Goal: Task Accomplishment & Management: Use online tool/utility

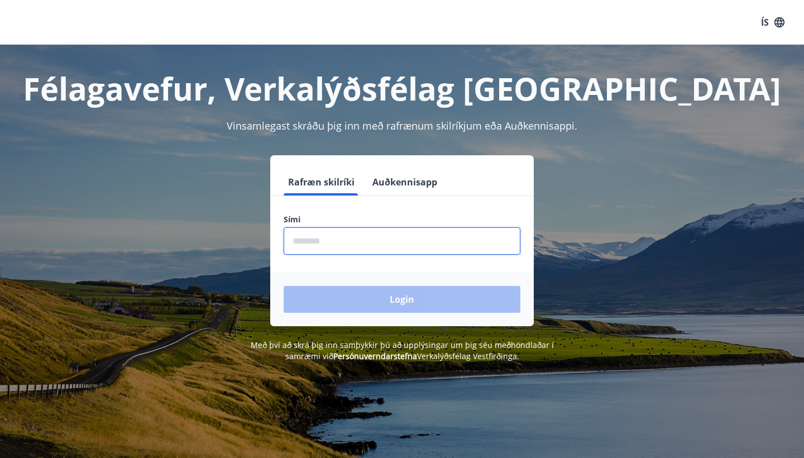
click at [432, 244] on input "phone" at bounding box center [402, 240] width 237 height 27
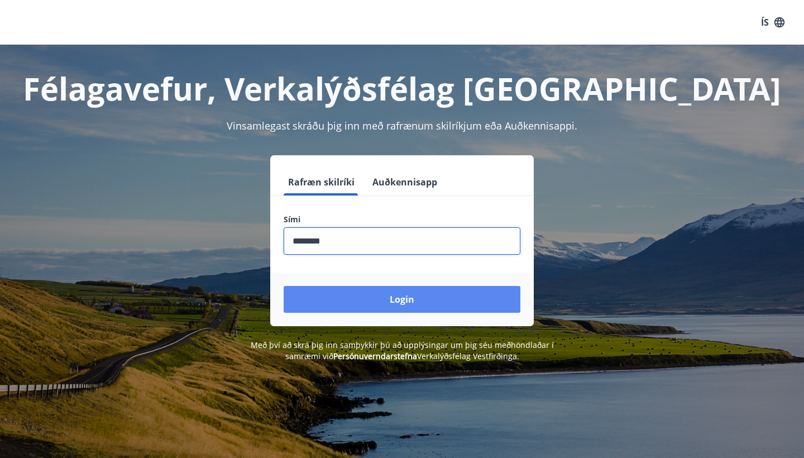
type input "********"
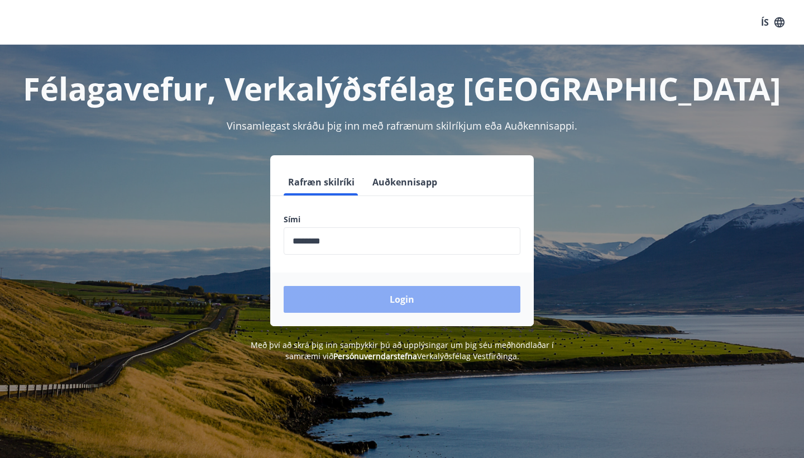
click at [377, 300] on button "Login" at bounding box center [402, 299] width 237 height 27
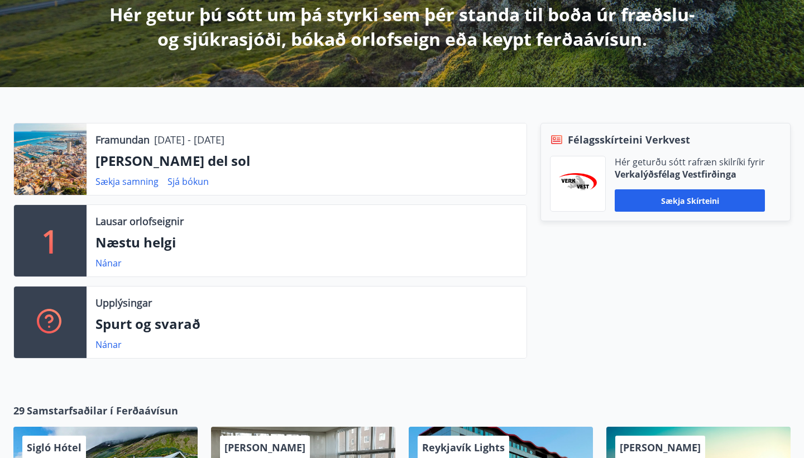
scroll to position [236, 0]
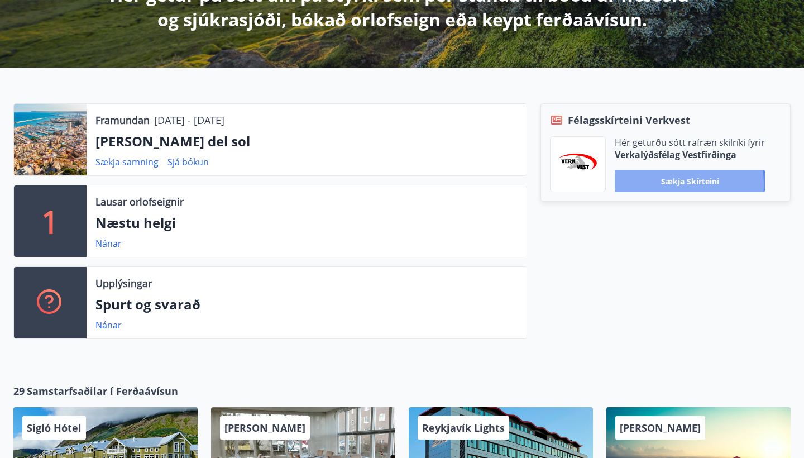
click at [664, 184] on button "Sækja skírteini" at bounding box center [690, 181] width 150 height 22
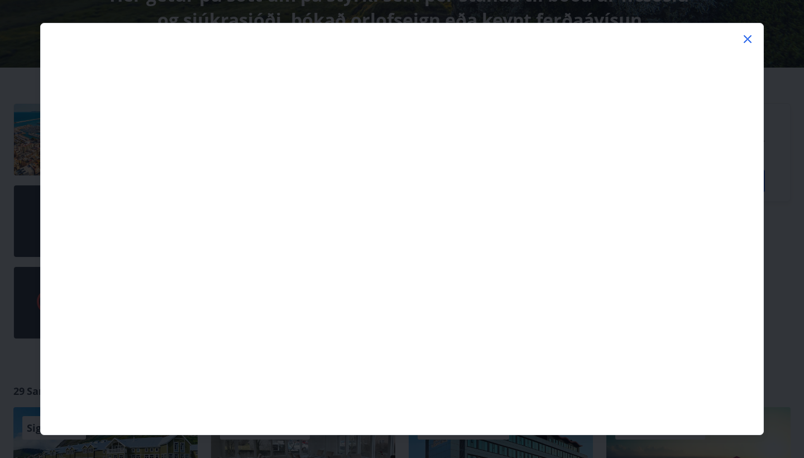
click at [749, 38] on icon at bounding box center [748, 39] width 8 height 8
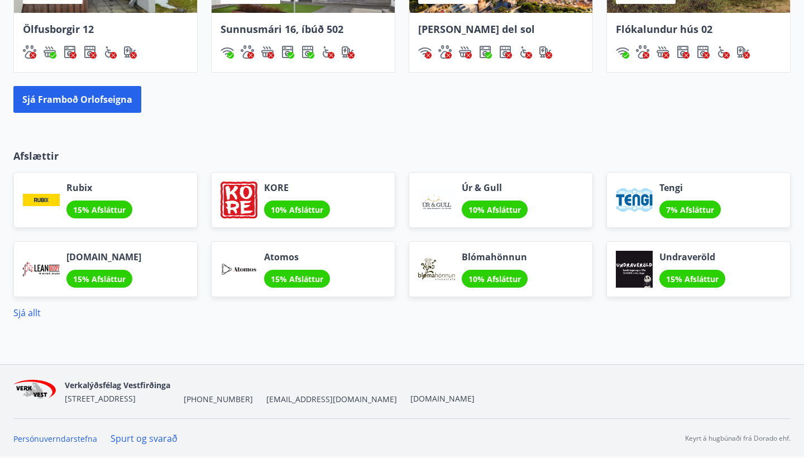
scroll to position [973, 0]
click at [35, 310] on link "Sjá allt" at bounding box center [26, 312] width 27 height 12
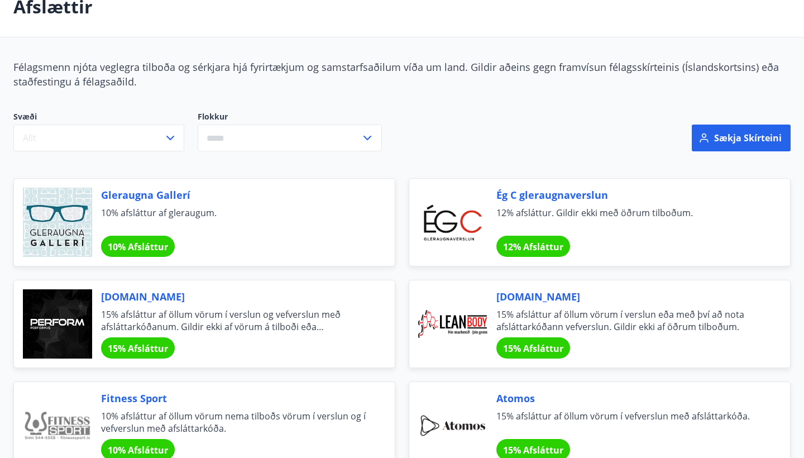
scroll to position [69, 0]
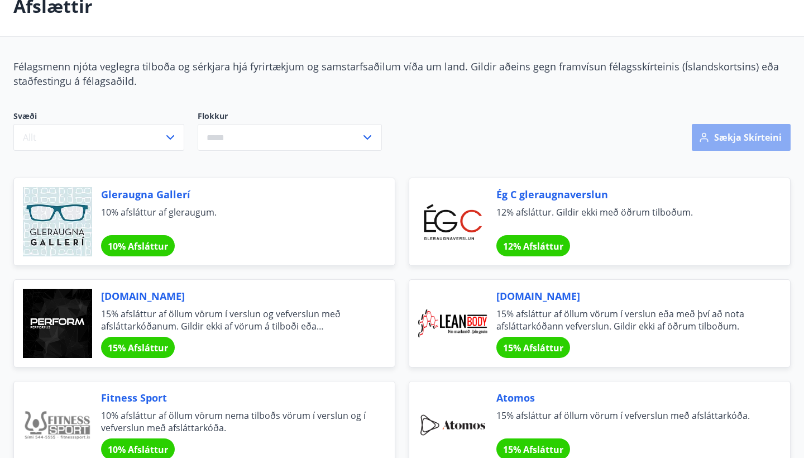
click at [718, 138] on button "Sækja skírteini" at bounding box center [741, 137] width 99 height 27
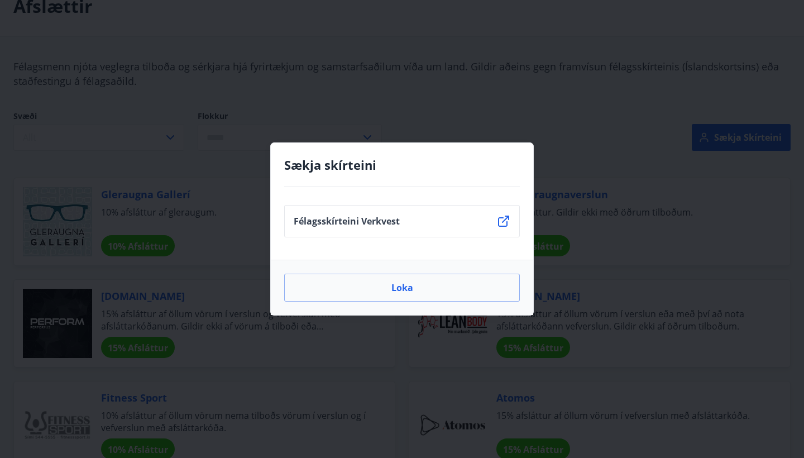
click at [478, 218] on li "Félagsskírteini Verkvest" at bounding box center [402, 221] width 236 height 32
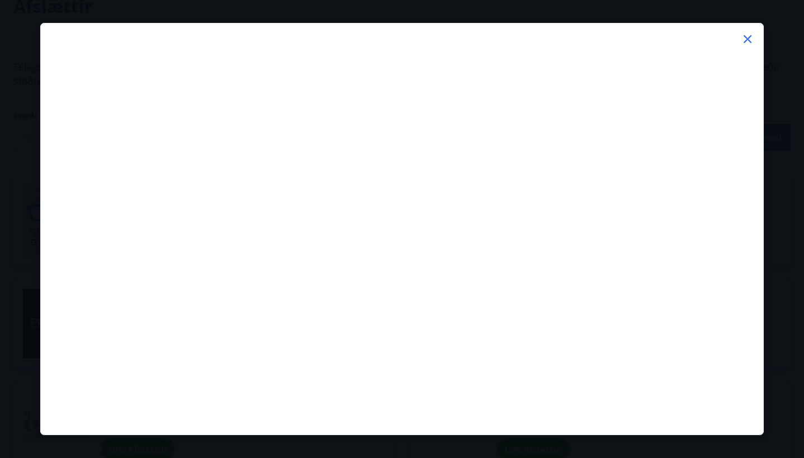
click at [750, 40] on icon at bounding box center [747, 38] width 13 height 13
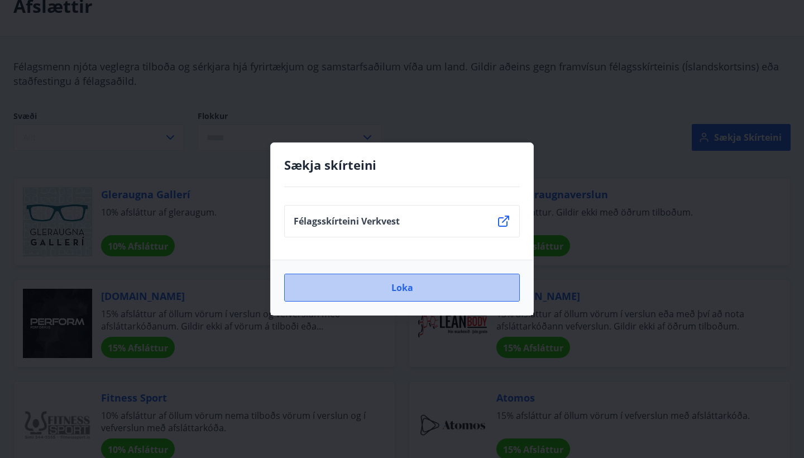
click at [444, 296] on button "Loka" at bounding box center [402, 288] width 236 height 28
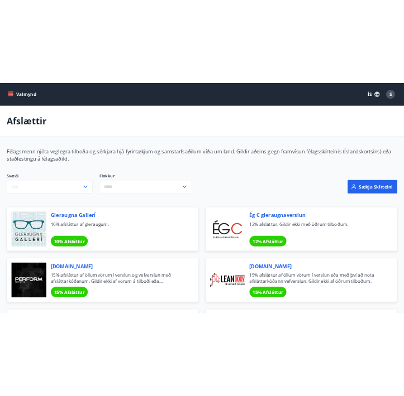
scroll to position [0, 0]
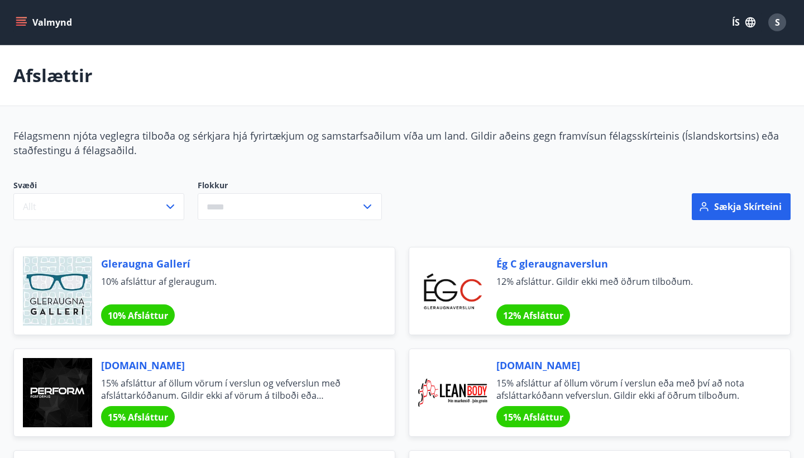
click at [37, 19] on button "Valmynd" at bounding box center [44, 22] width 63 height 20
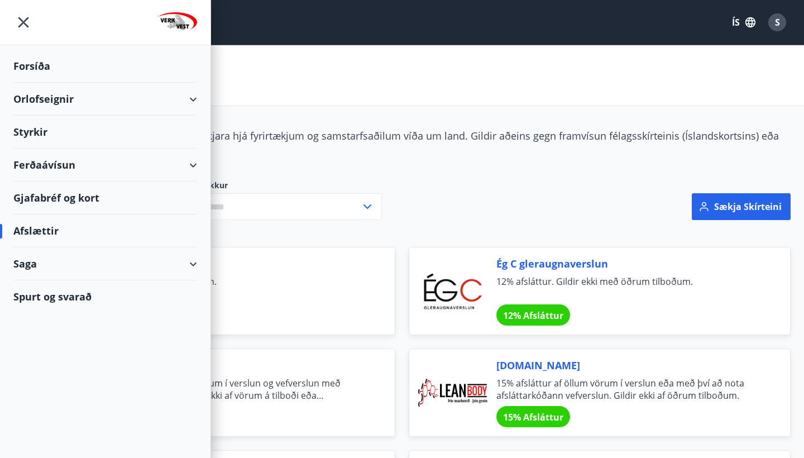
click at [80, 100] on div "Orlofseignir" at bounding box center [105, 99] width 184 height 33
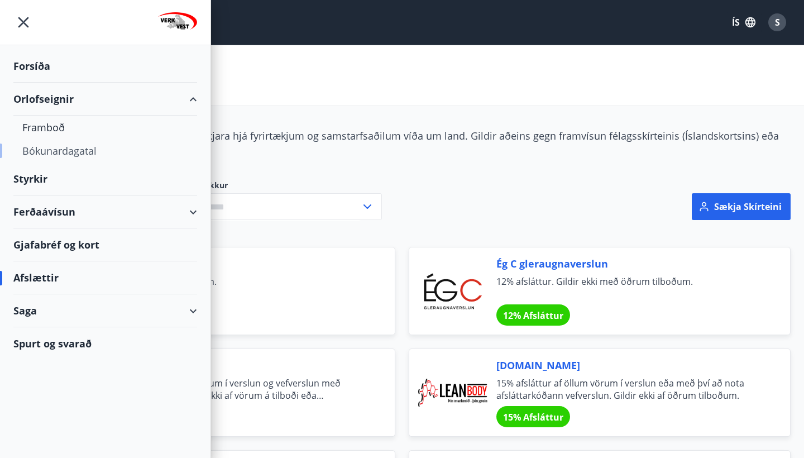
click at [63, 152] on div "Bókunardagatal" at bounding box center [105, 150] width 166 height 23
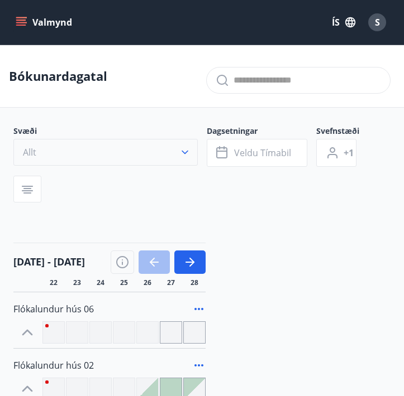
click at [184, 155] on icon "button" at bounding box center [184, 152] width 11 height 11
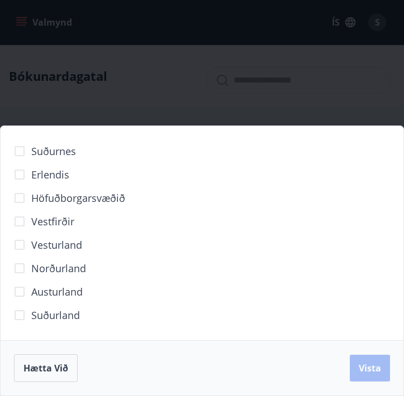
click at [56, 266] on span "Norðurland" at bounding box center [58, 268] width 55 height 15
click at [367, 367] on span "Vista" at bounding box center [369, 368] width 22 height 12
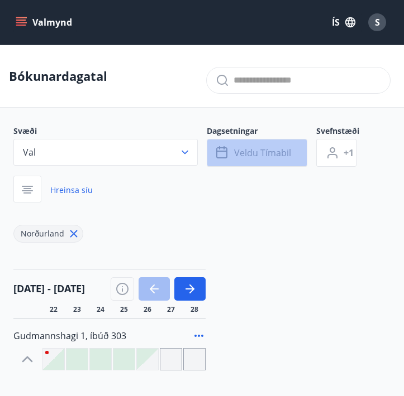
click at [258, 156] on span "Veldu tímabil" at bounding box center [262, 153] width 57 height 12
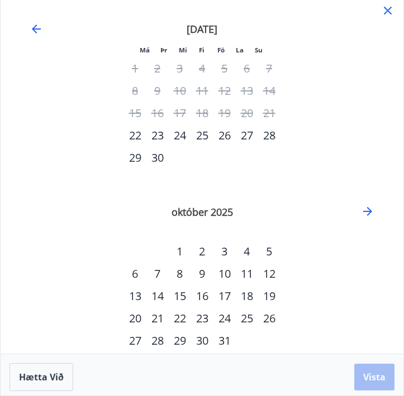
click at [131, 317] on div "20" at bounding box center [135, 319] width 22 height 22
click at [227, 321] on div "24" at bounding box center [224, 319] width 22 height 22
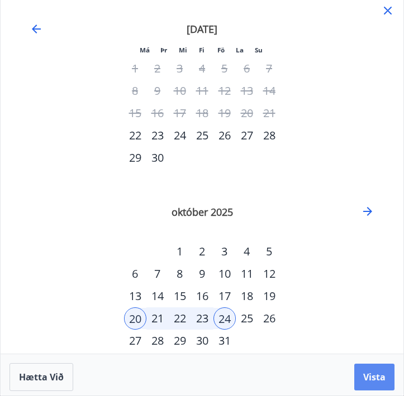
click at [376, 378] on span "Vista" at bounding box center [374, 377] width 22 height 12
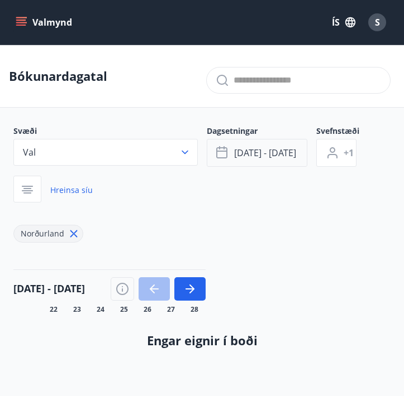
click at [287, 156] on span "[DATE] - [DATE]" at bounding box center [265, 153] width 62 height 12
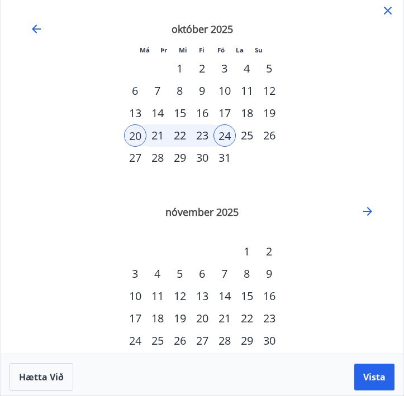
click at [267, 116] on div "19" at bounding box center [269, 113] width 22 height 22
click at [372, 377] on span "Vista" at bounding box center [374, 377] width 22 height 12
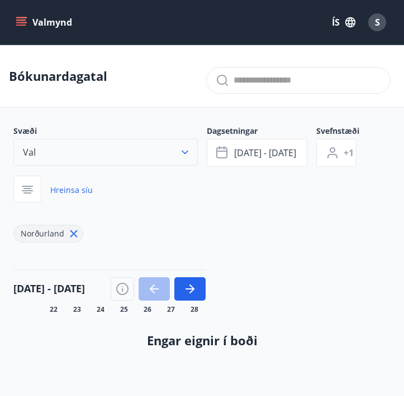
click at [188, 141] on button "Val" at bounding box center [105, 152] width 184 height 27
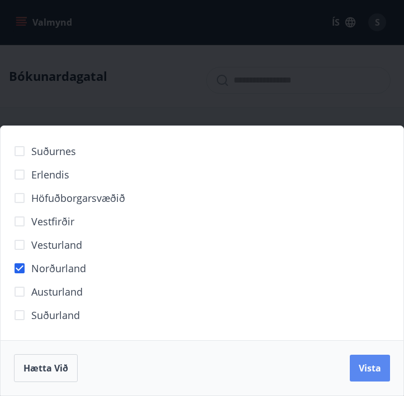
click at [370, 370] on span "Vista" at bounding box center [369, 368] width 22 height 12
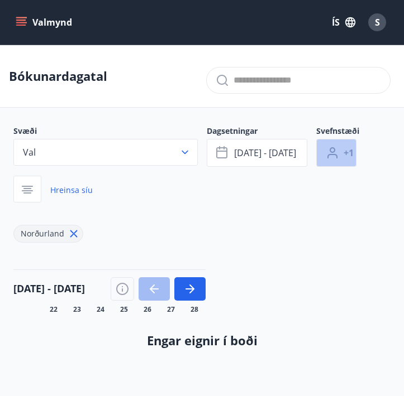
click at [339, 153] on button "+1" at bounding box center [336, 153] width 40 height 28
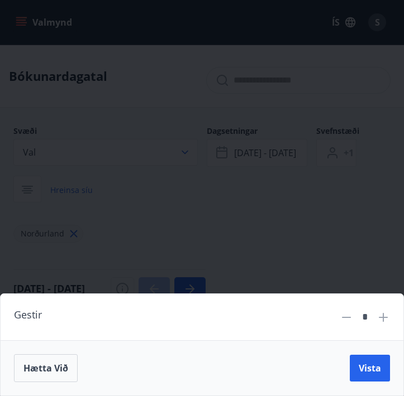
click at [386, 315] on icon at bounding box center [382, 317] width 13 height 13
type input "*"
click at [371, 377] on button "Vista" at bounding box center [369, 368] width 40 height 27
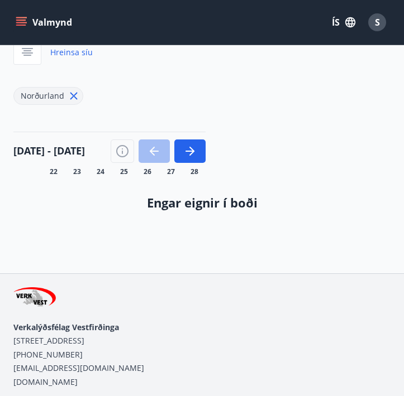
scroll to position [125, 0]
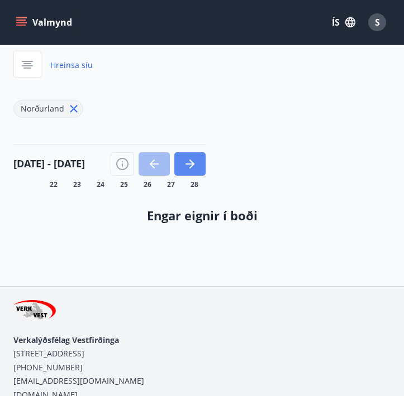
click at [193, 162] on icon "button" at bounding box center [189, 163] width 13 height 13
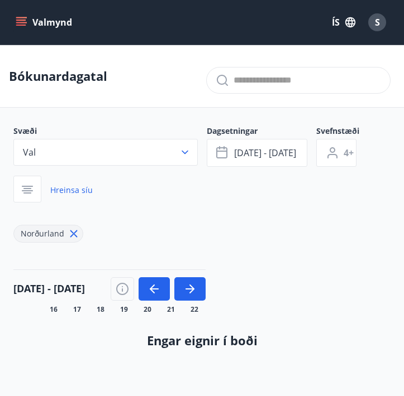
scroll to position [0, 0]
click at [267, 152] on span "[DATE] - [DATE]" at bounding box center [265, 153] width 62 height 12
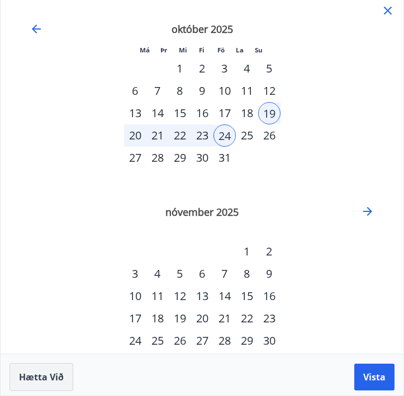
click at [55, 376] on span "Hætta við" at bounding box center [41, 377] width 45 height 12
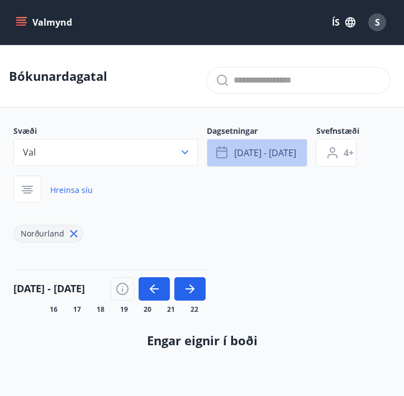
click at [235, 165] on button "[DATE] - [DATE]" at bounding box center [257, 153] width 100 height 28
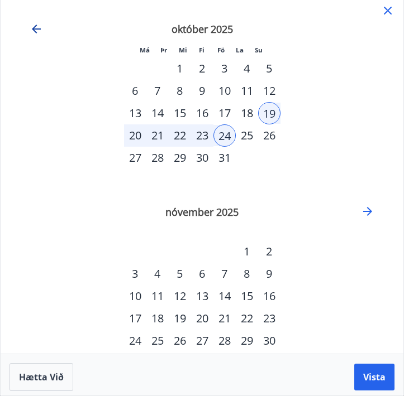
click at [30, 29] on icon "Move backward to switch to the previous month." at bounding box center [36, 28] width 13 height 13
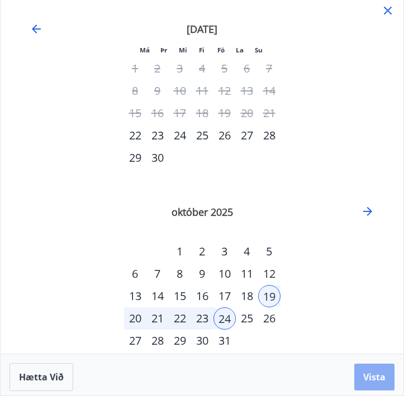
click at [377, 377] on span "Vista" at bounding box center [374, 377] width 22 height 12
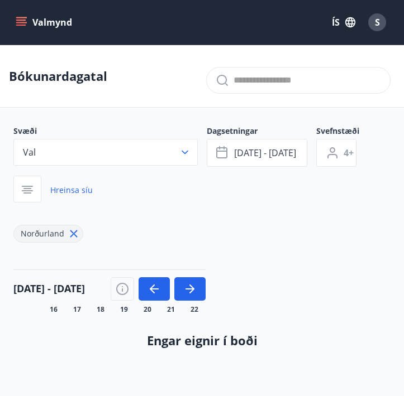
click at [49, 17] on button "Valmynd" at bounding box center [44, 22] width 63 height 20
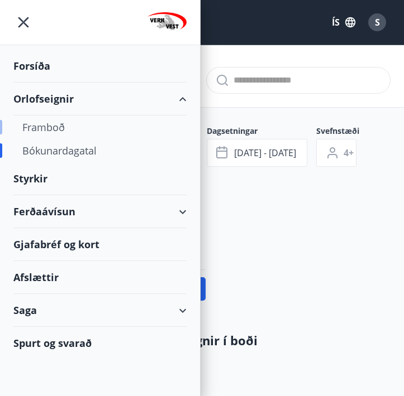
click at [56, 124] on div "Framboð" at bounding box center [99, 127] width 155 height 23
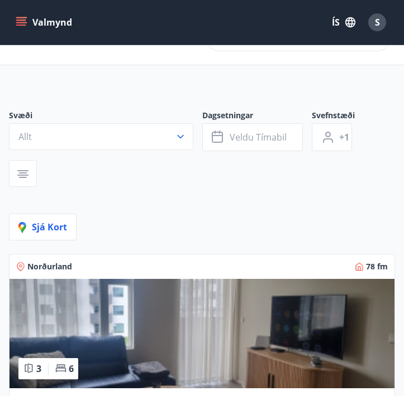
scroll to position [43, 0]
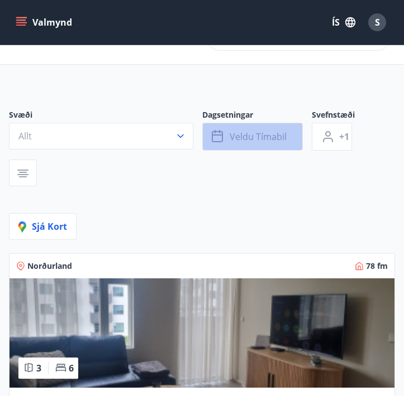
click at [294, 132] on button "Veldu tímabil" at bounding box center [252, 137] width 100 height 28
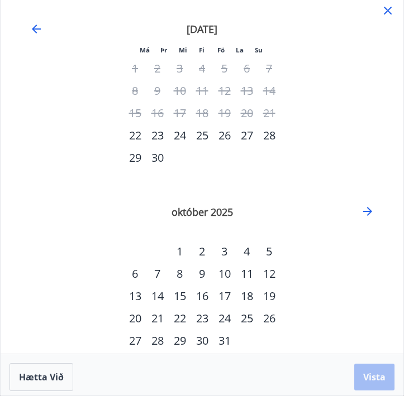
click at [136, 315] on div "20" at bounding box center [135, 319] width 22 height 22
click at [227, 318] on div "24" at bounding box center [224, 319] width 22 height 22
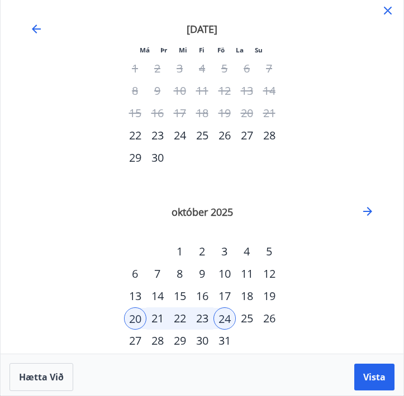
click at [277, 288] on div "19" at bounding box center [269, 296] width 22 height 22
click at [362, 373] on button "Vista" at bounding box center [374, 377] width 40 height 27
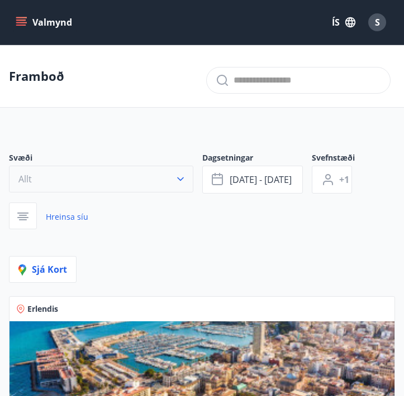
click at [176, 176] on icon "button" at bounding box center [180, 179] width 11 height 11
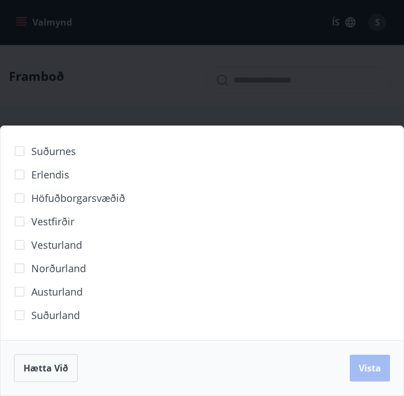
click at [74, 264] on span "Norðurland" at bounding box center [58, 268] width 55 height 15
click at [370, 366] on span "Vista" at bounding box center [369, 368] width 22 height 12
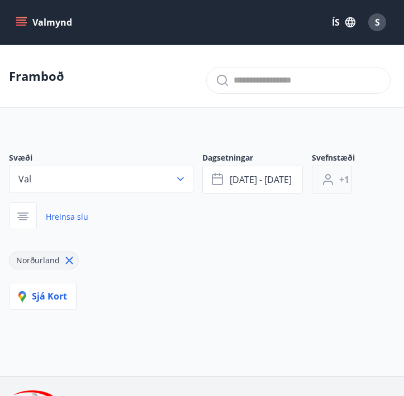
click at [329, 184] on icon "button" at bounding box center [327, 179] width 13 height 13
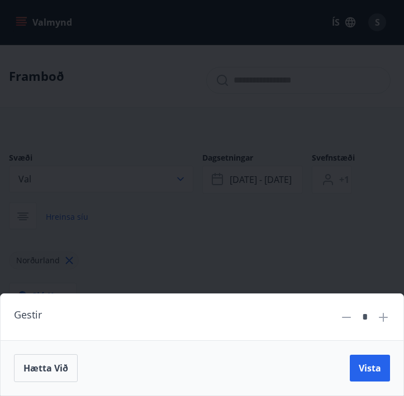
click at [384, 320] on icon at bounding box center [382, 317] width 13 height 13
type input "*"
click at [365, 360] on button "Vista" at bounding box center [369, 368] width 40 height 27
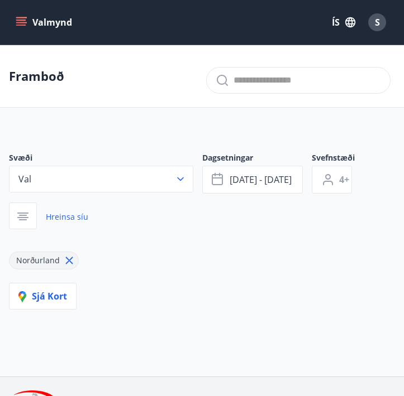
click at [47, 74] on p "Framboð" at bounding box center [36, 76] width 55 height 17
click at [20, 22] on icon "menu" at bounding box center [21, 22] width 11 height 11
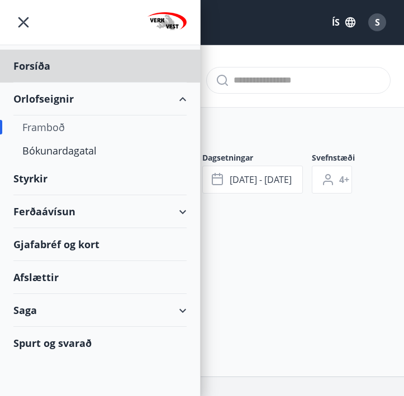
click at [40, 180] on div "Styrkir" at bounding box center [99, 178] width 173 height 33
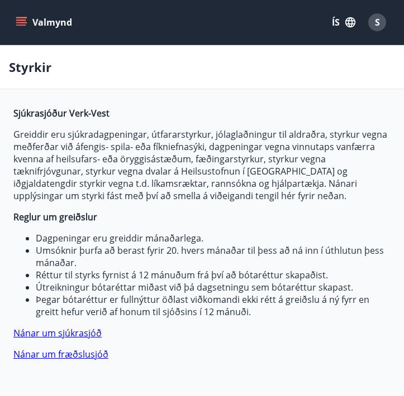
type input "***"
click at [29, 21] on button "Valmynd" at bounding box center [44, 22] width 63 height 20
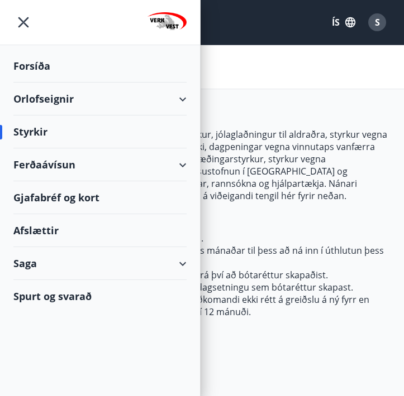
click at [154, 166] on div "Ferðaávísun" at bounding box center [99, 164] width 173 height 33
